Goal: Information Seeking & Learning: Learn about a topic

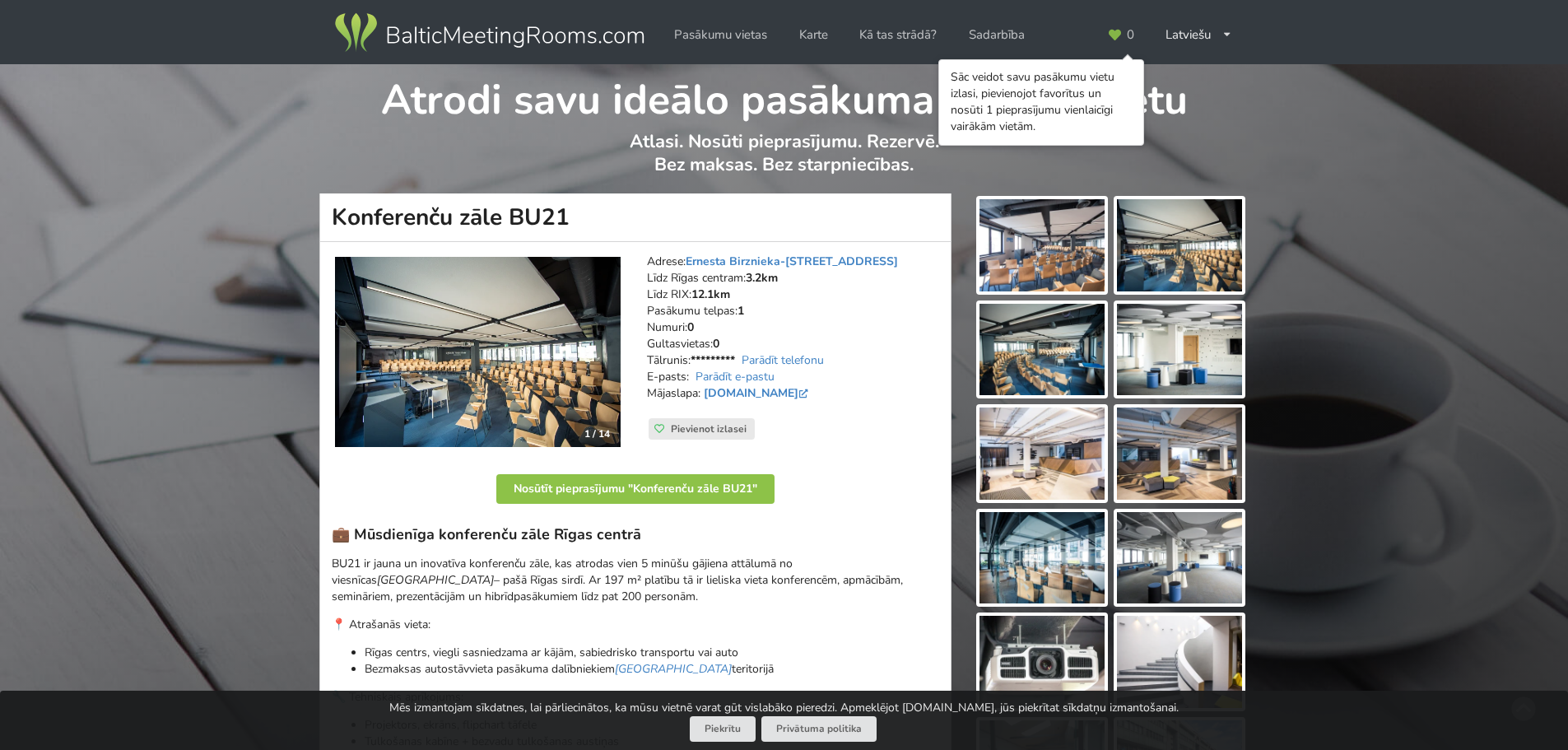
click at [1042, 271] on img at bounding box center [1042, 246] width 125 height 92
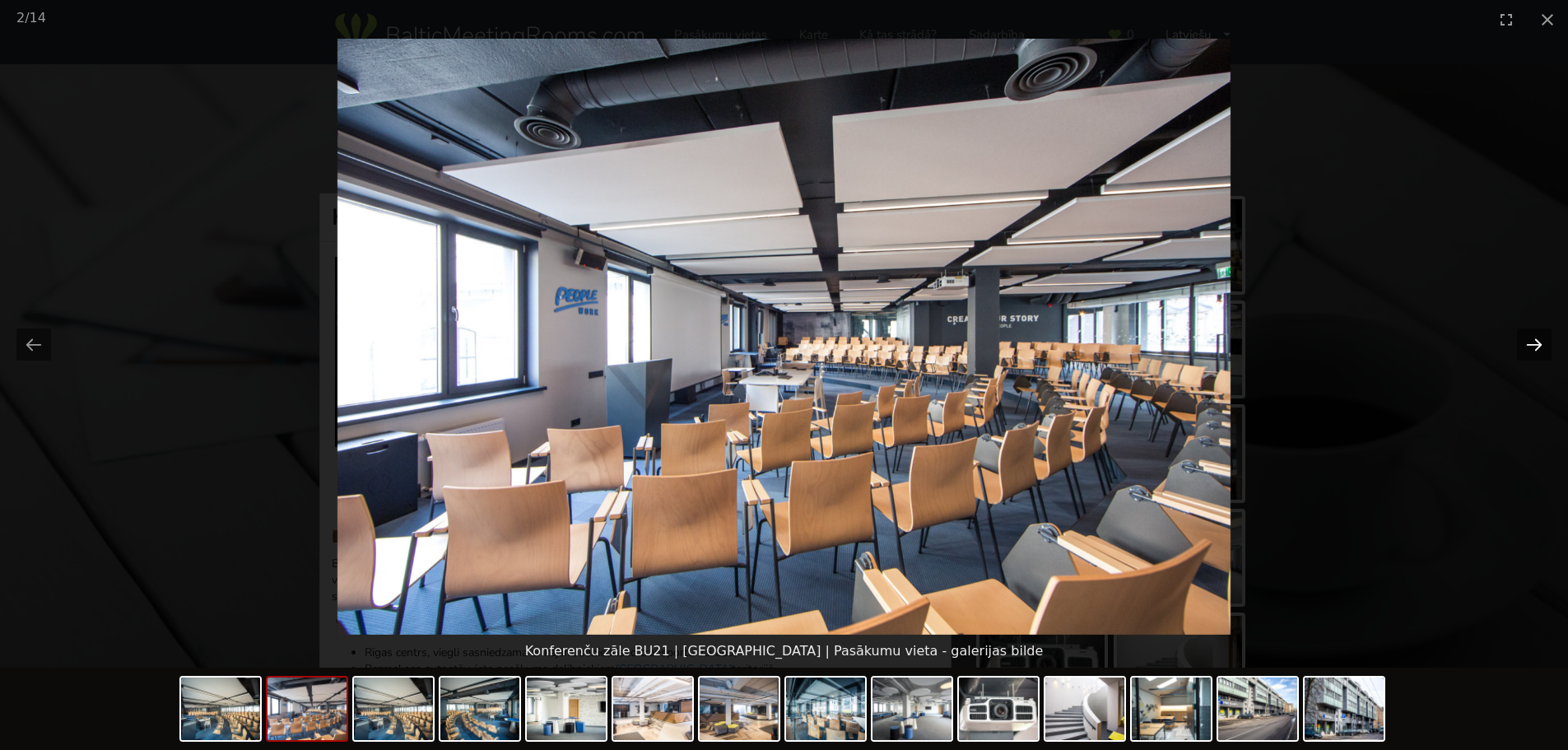
click at [1523, 340] on button "Next slide" at bounding box center [1534, 345] width 34 height 33
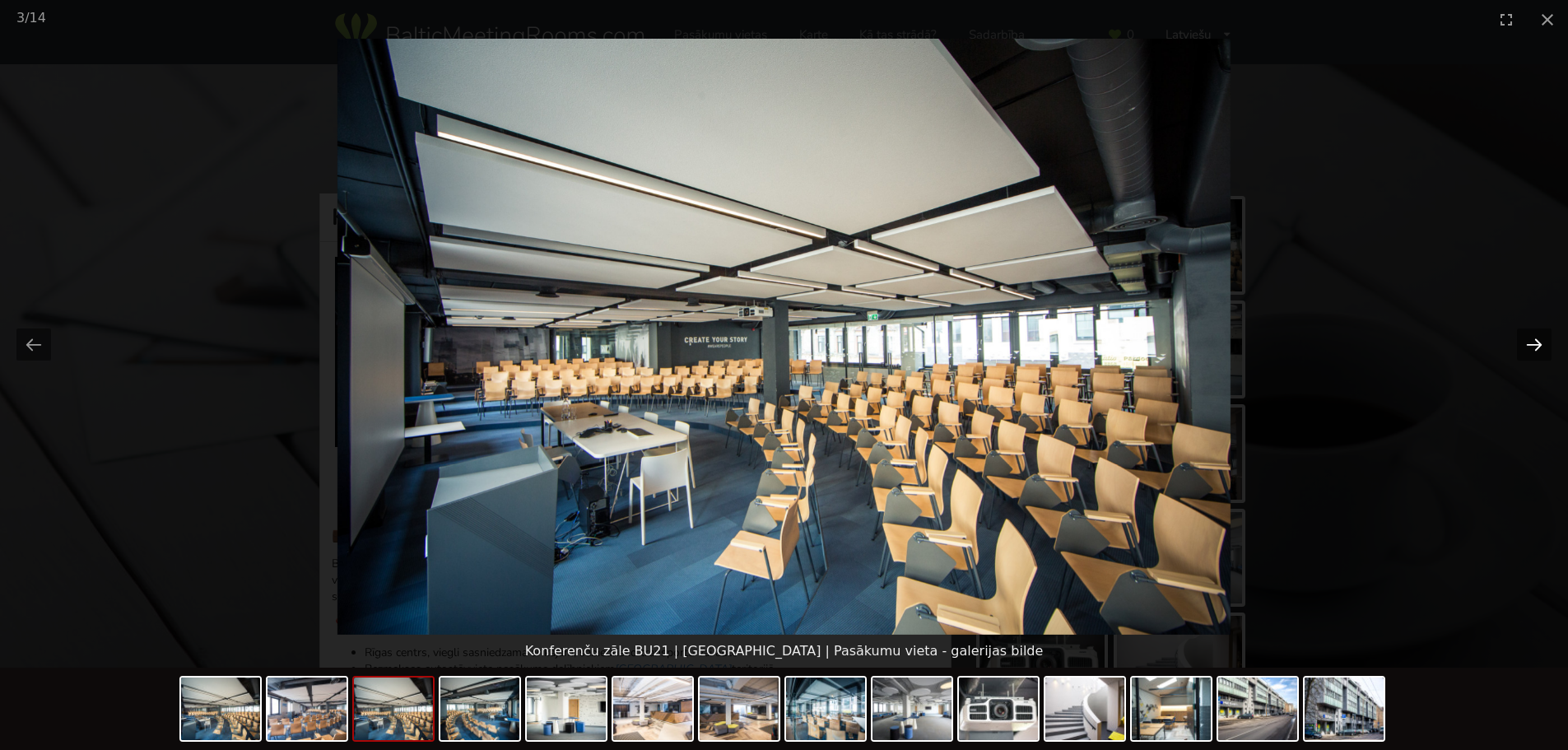
click at [1523, 340] on button "Next slide" at bounding box center [1534, 345] width 34 height 33
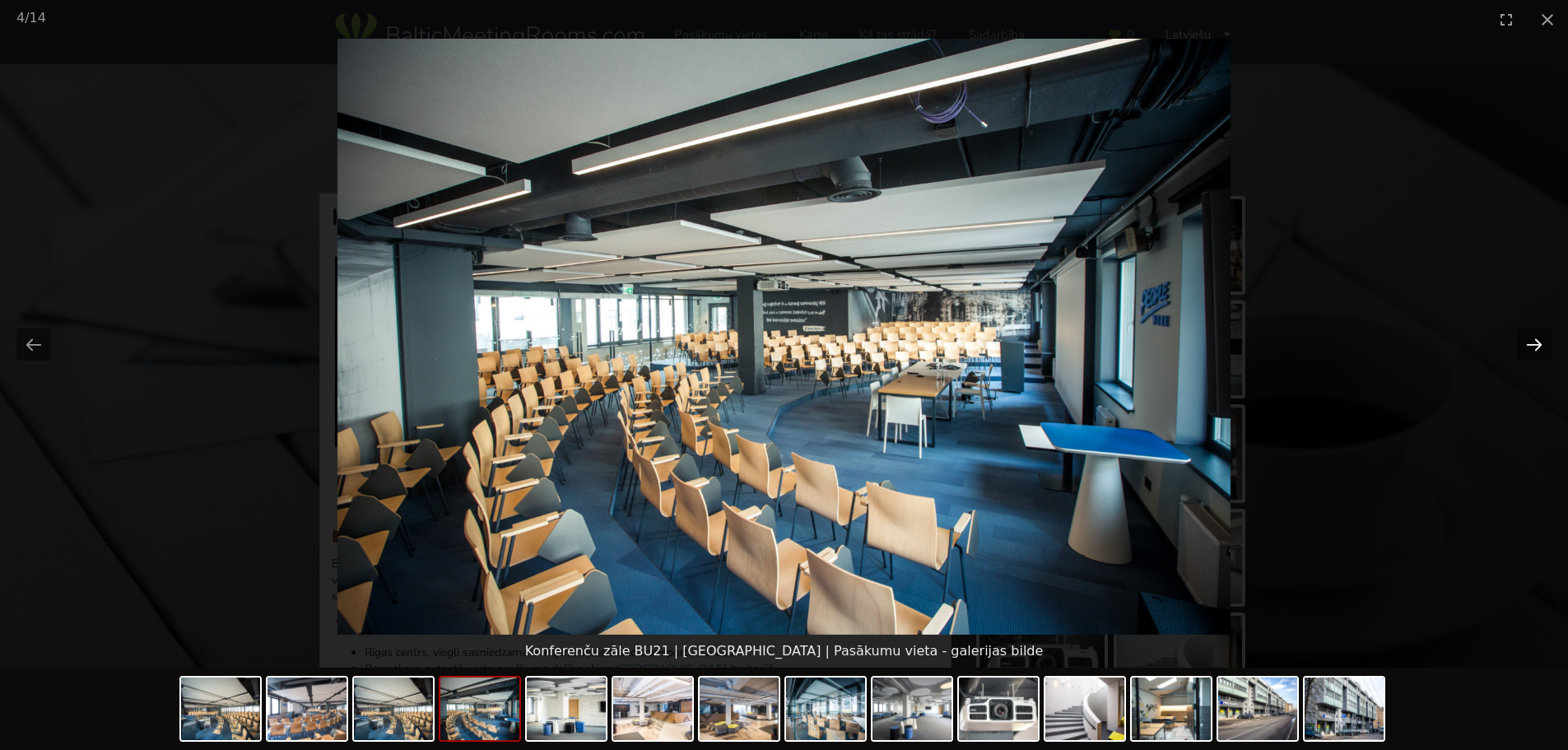
click at [1523, 340] on button "Next slide" at bounding box center [1534, 345] width 34 height 33
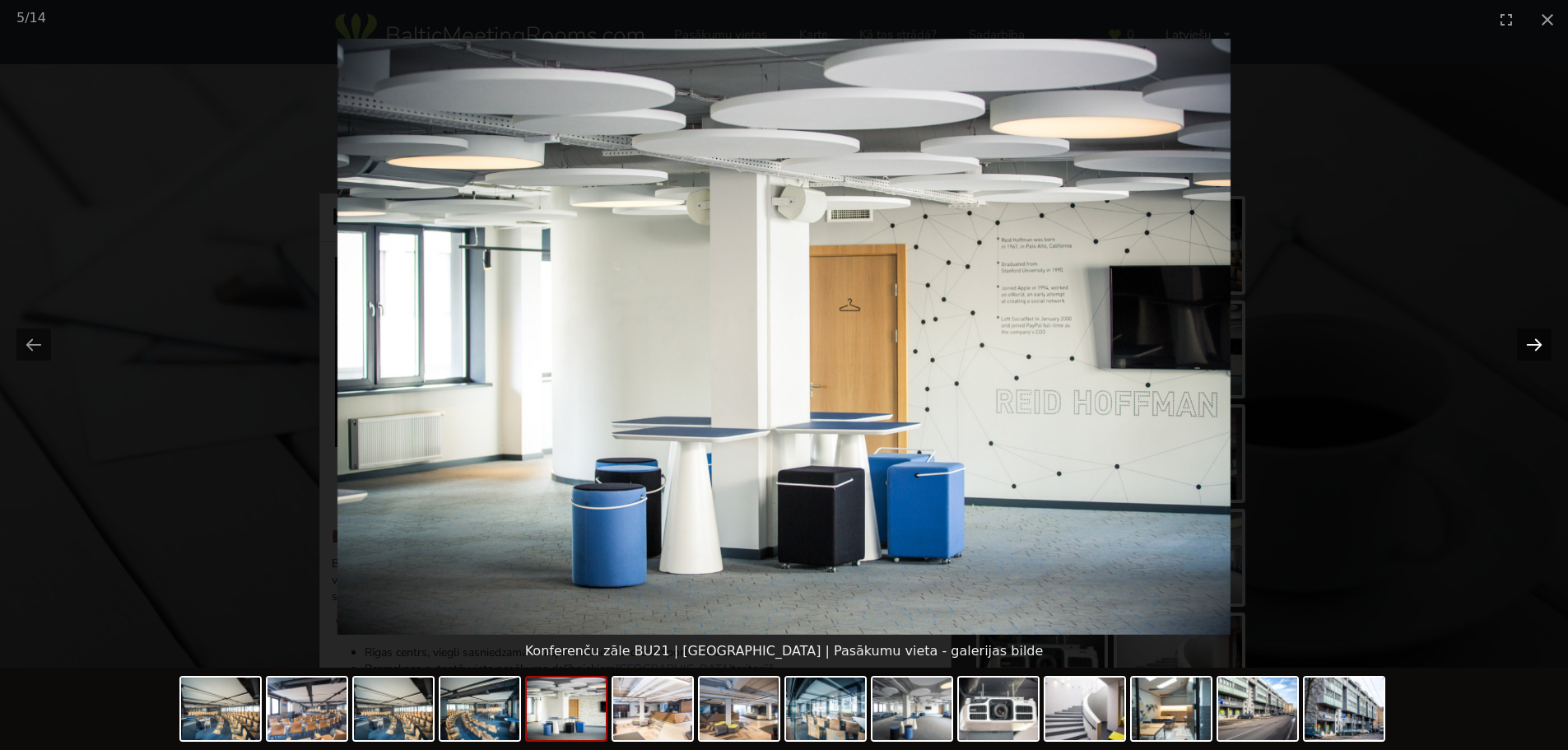
click at [1523, 340] on button "Next slide" at bounding box center [1534, 345] width 34 height 33
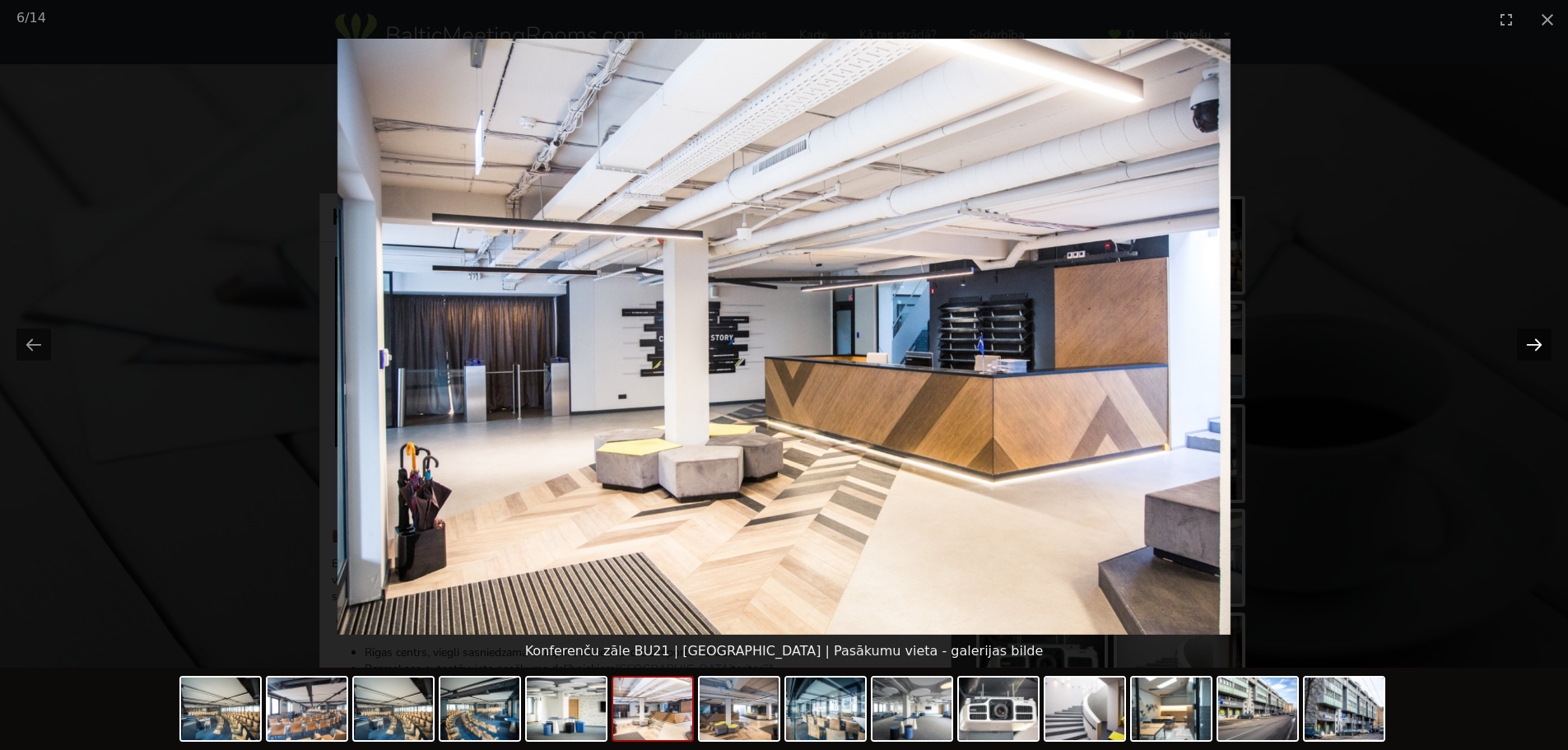
click at [1523, 340] on button "Next slide" at bounding box center [1534, 345] width 34 height 33
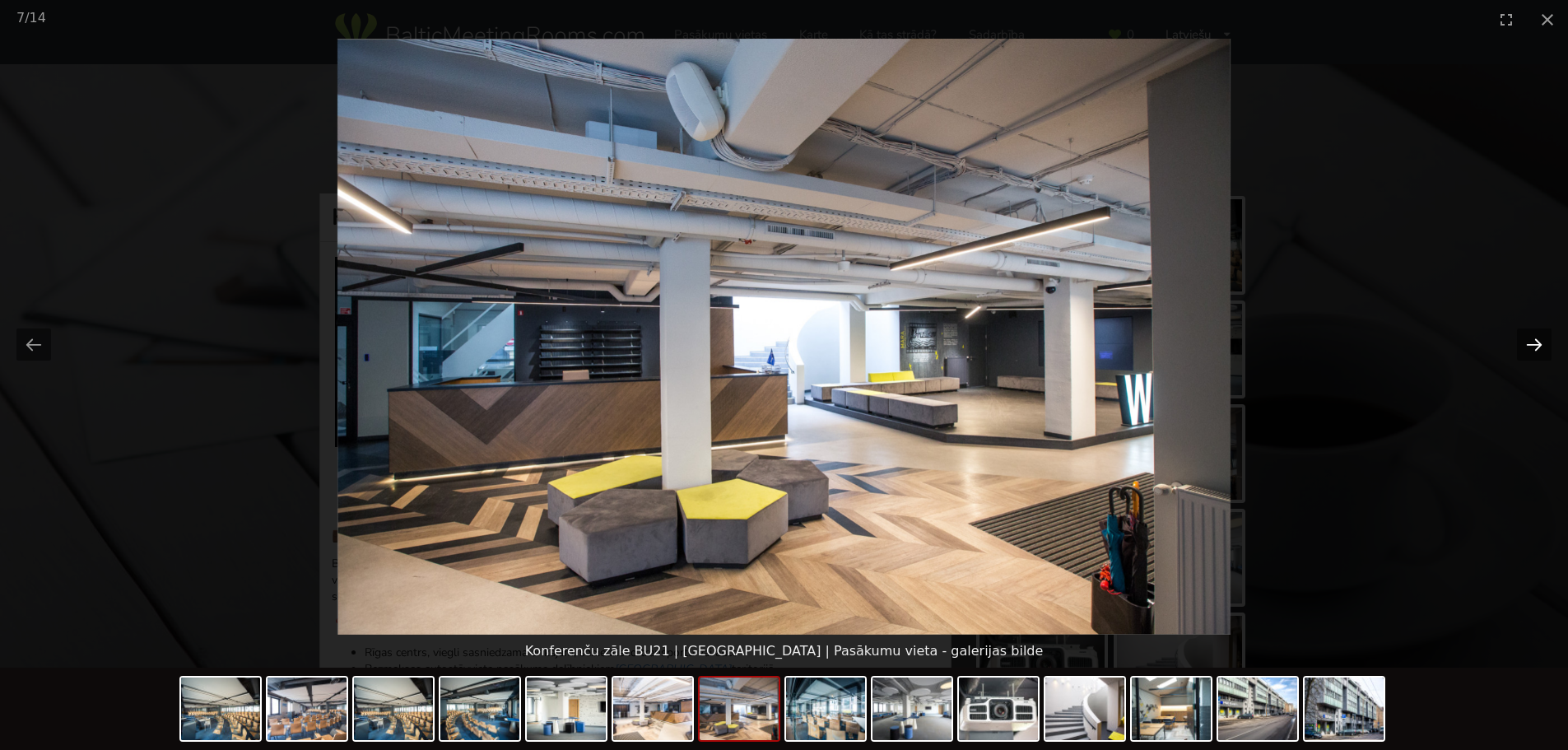
click at [1523, 340] on button "Next slide" at bounding box center [1534, 345] width 34 height 33
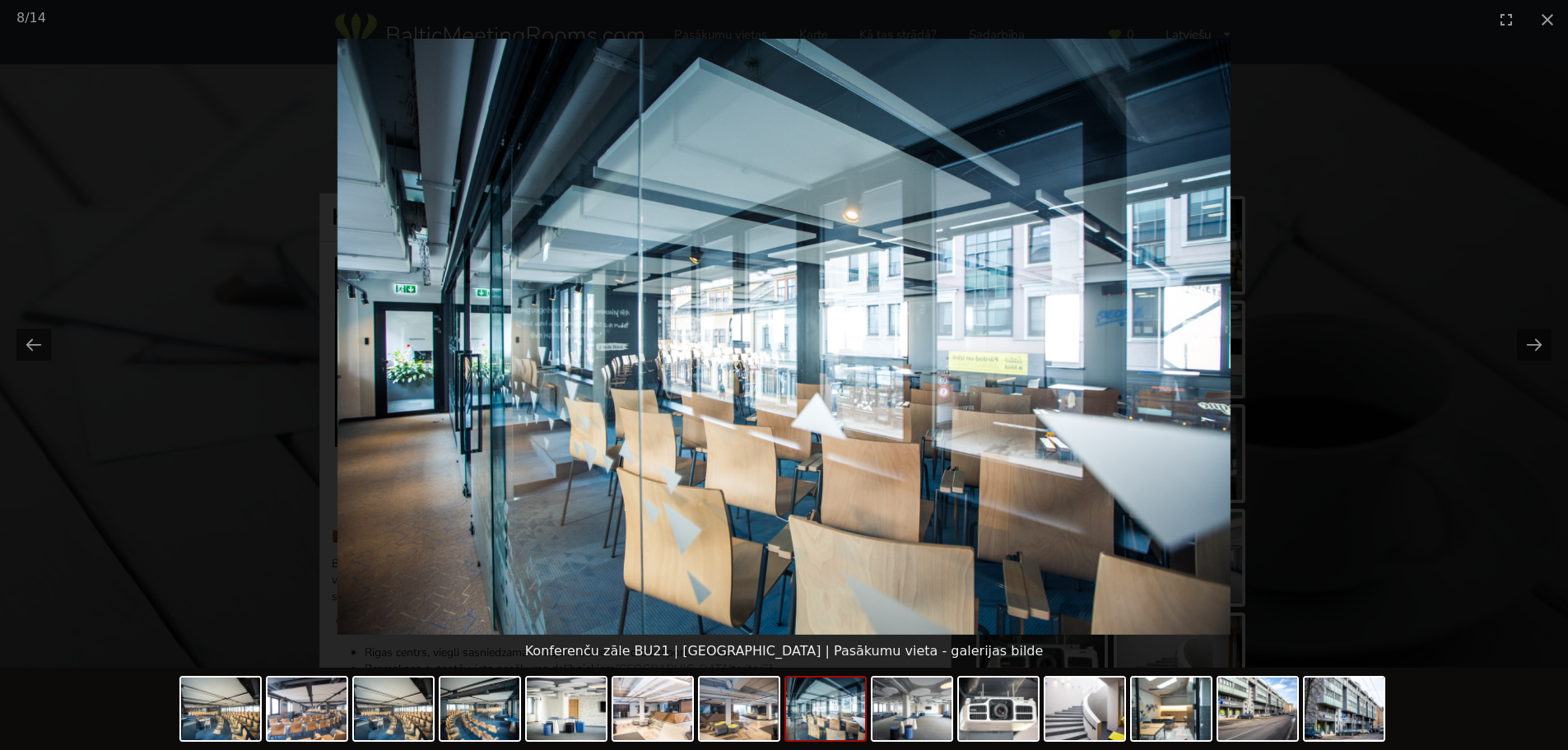
click at [1487, 188] on picture at bounding box center [784, 336] width 1568 height 596
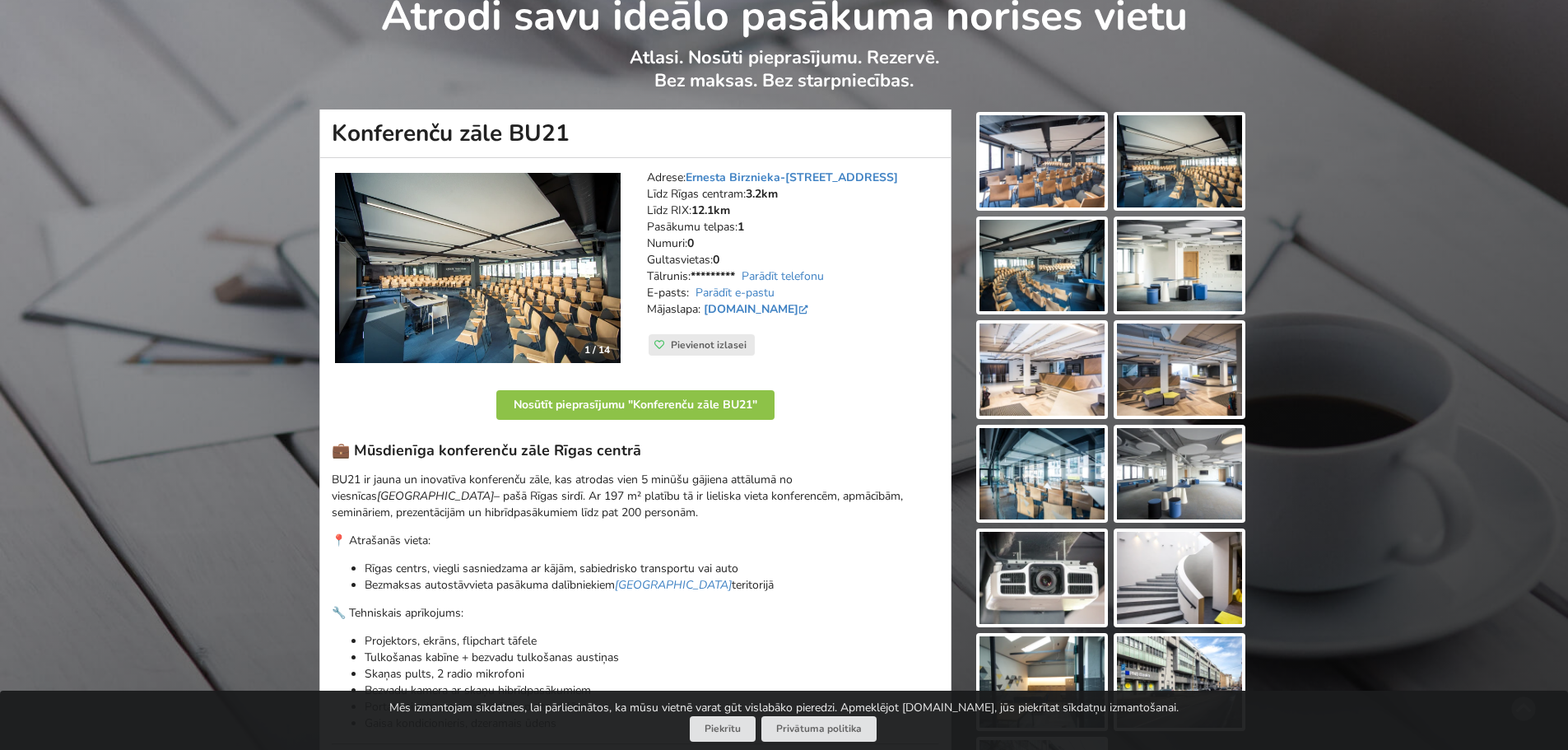
scroll to position [412, 0]
